Goal: Transaction & Acquisition: Purchase product/service

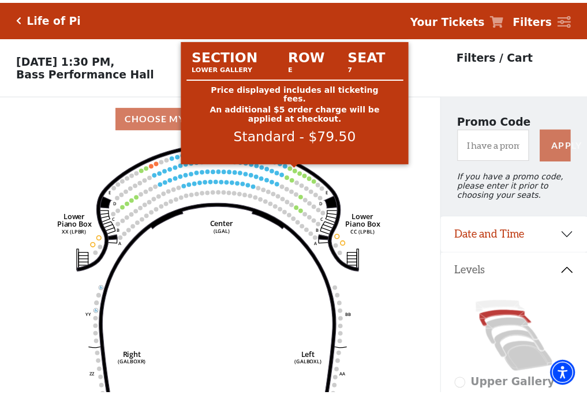
scroll to position [54, 0]
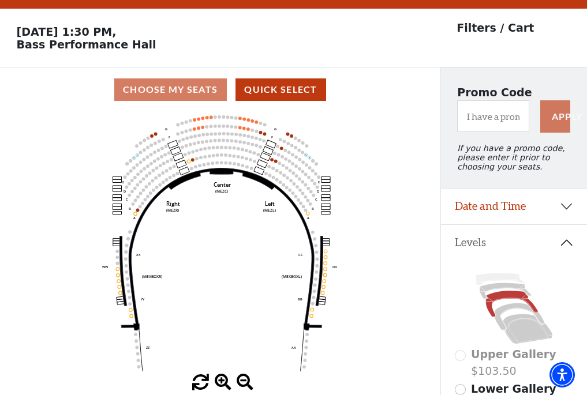
scroll to position [54, 0]
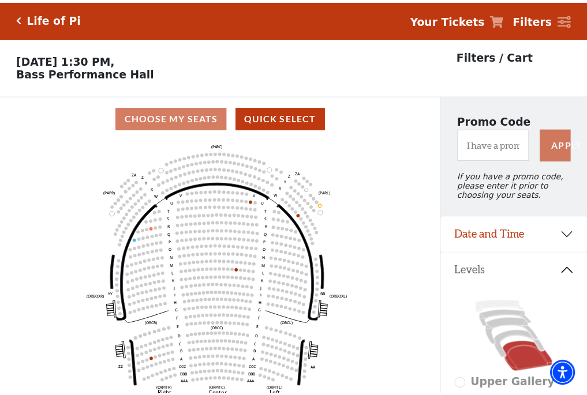
scroll to position [54, 0]
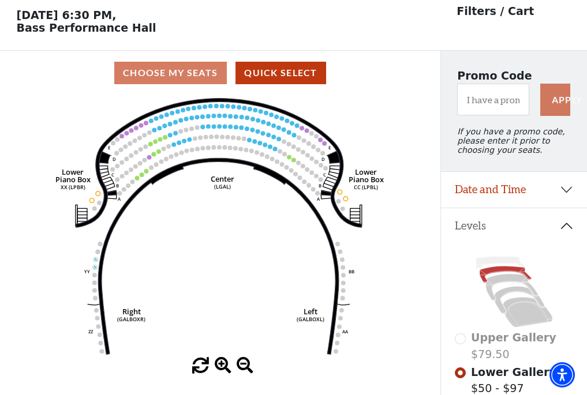
scroll to position [54, 0]
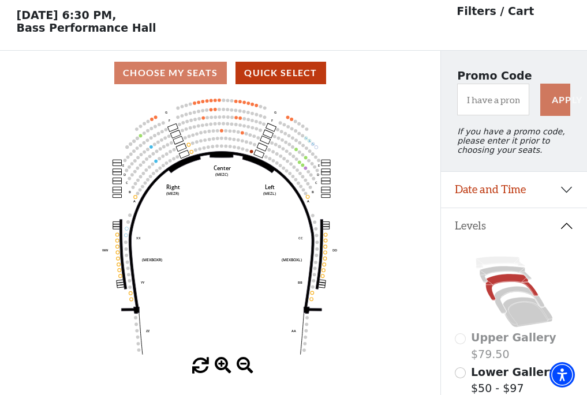
scroll to position [54, 0]
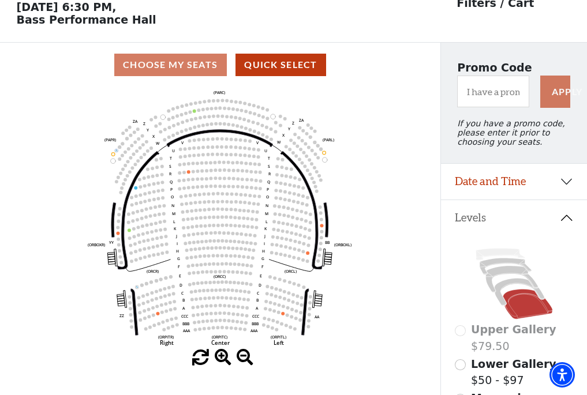
scroll to position [54, 0]
